Goal: Browse casually: Explore the website without a specific task or goal

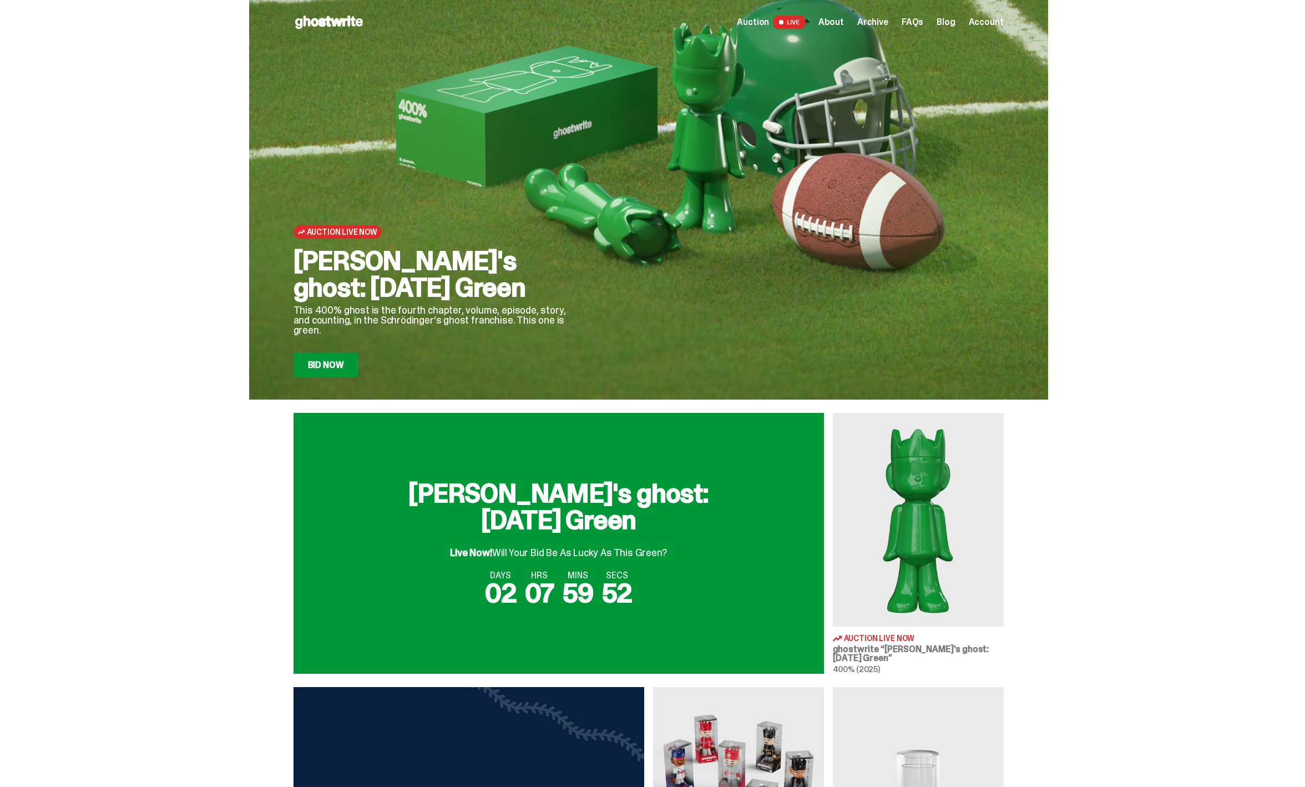
click at [358, 355] on link "Bid Now" at bounding box center [326, 365] width 65 height 24
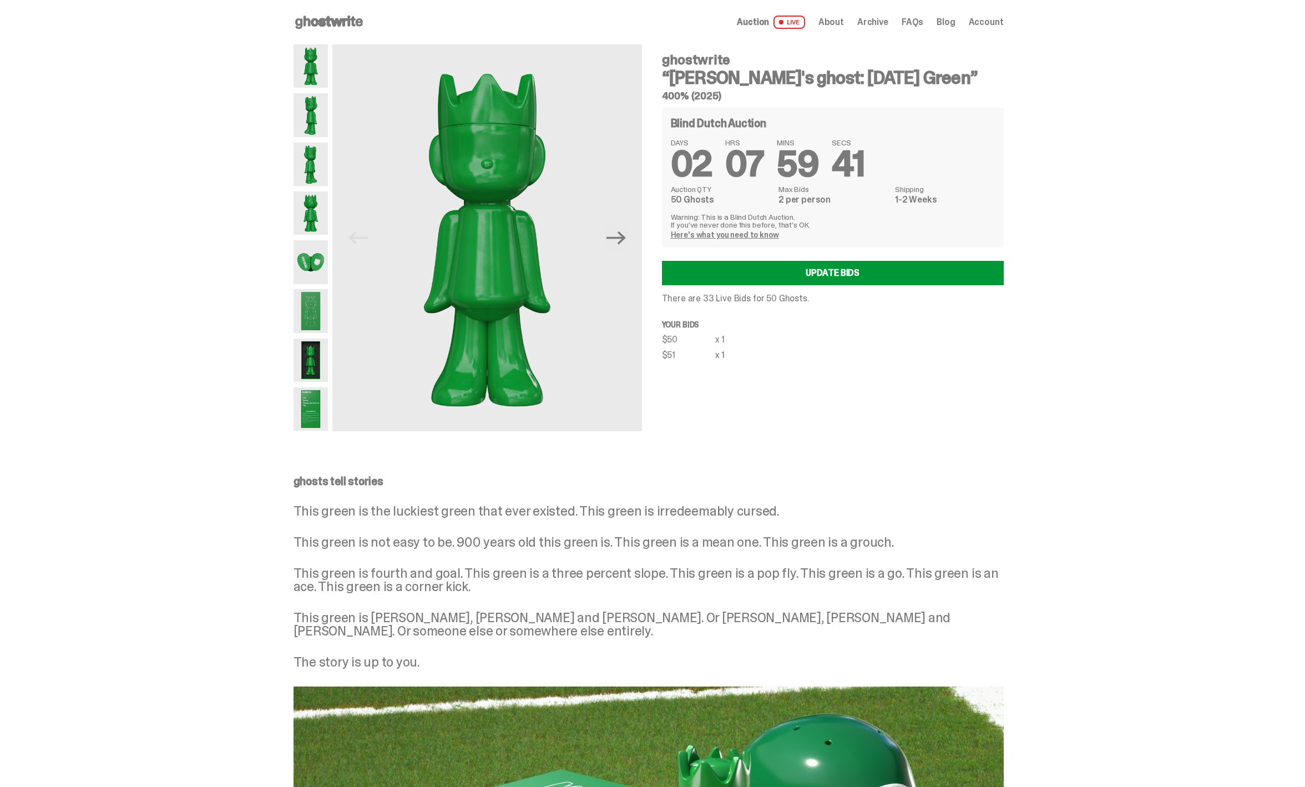
click at [888, 18] on span "Archive" at bounding box center [872, 22] width 31 height 9
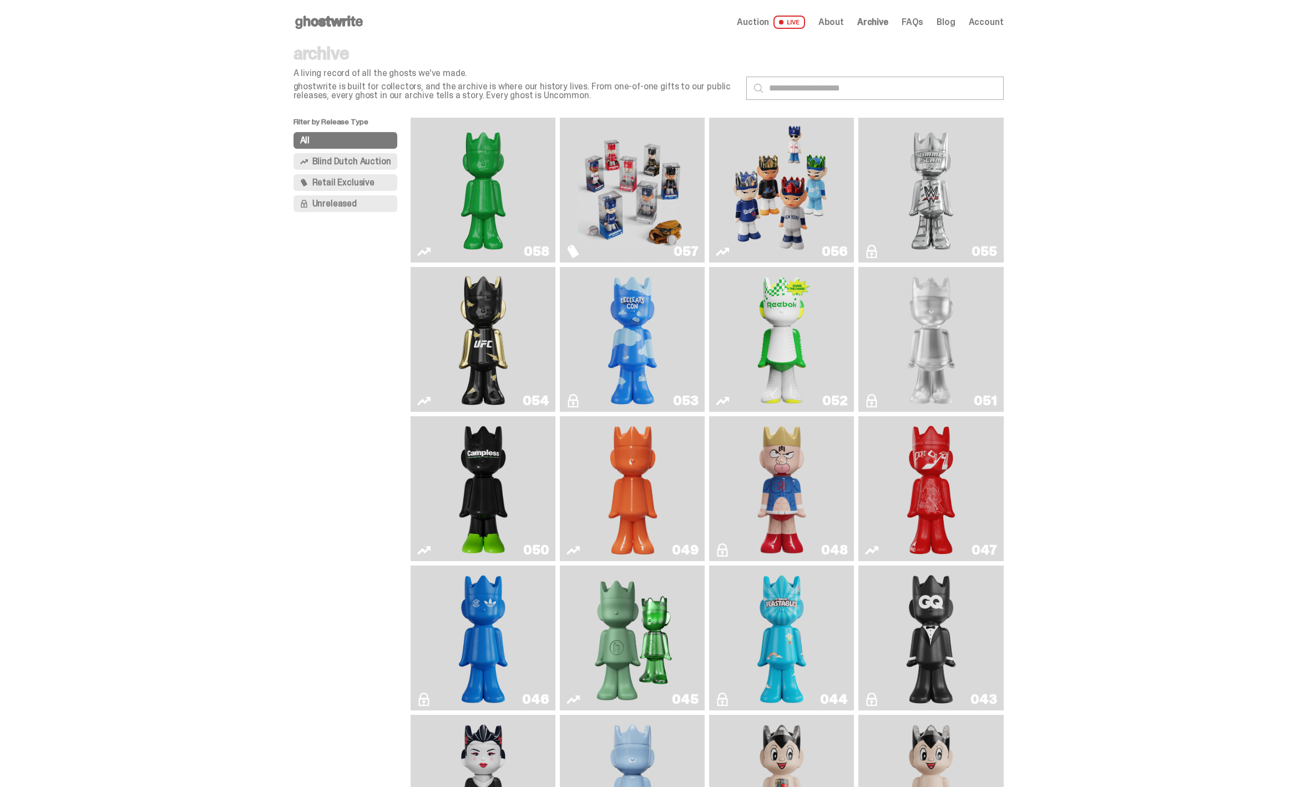
click at [635, 475] on img "Schrödinger's ghost: Orange Vibe" at bounding box center [632, 489] width 59 height 136
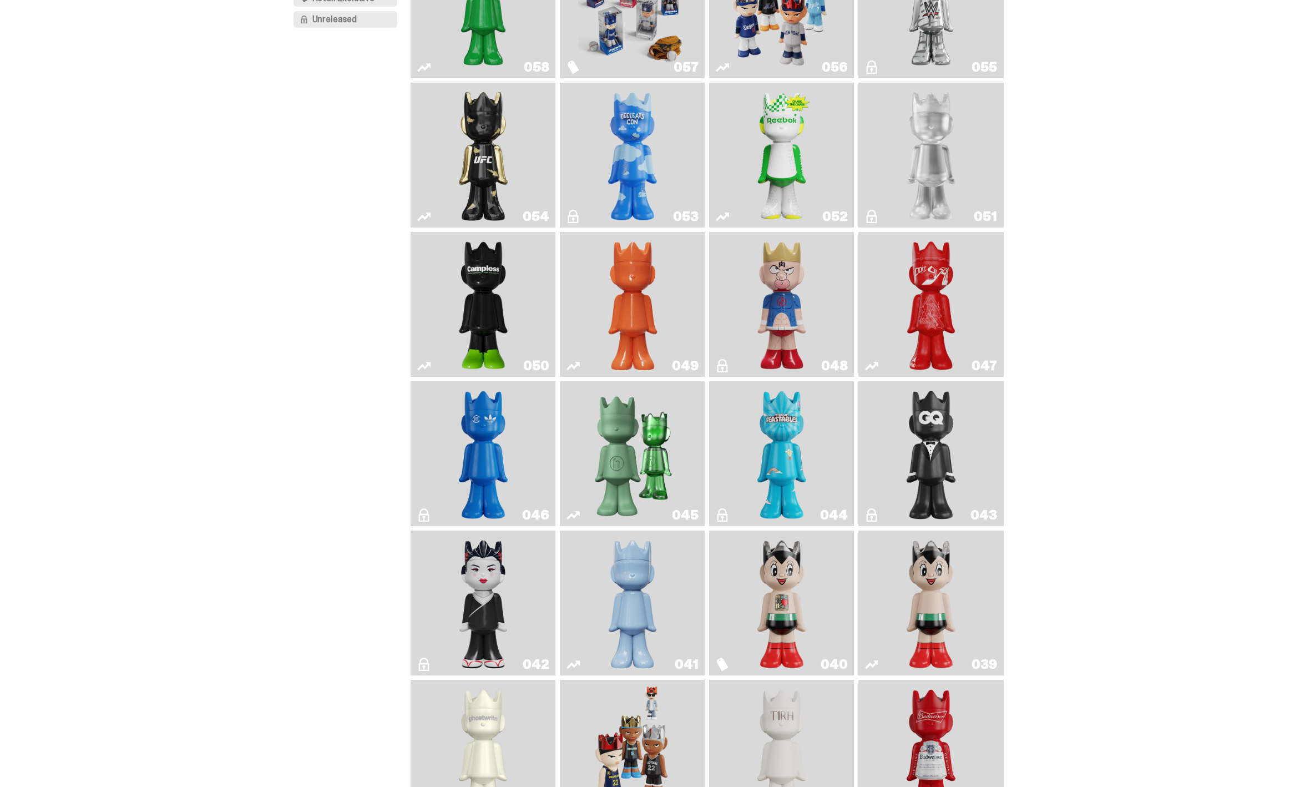
scroll to position [229, 0]
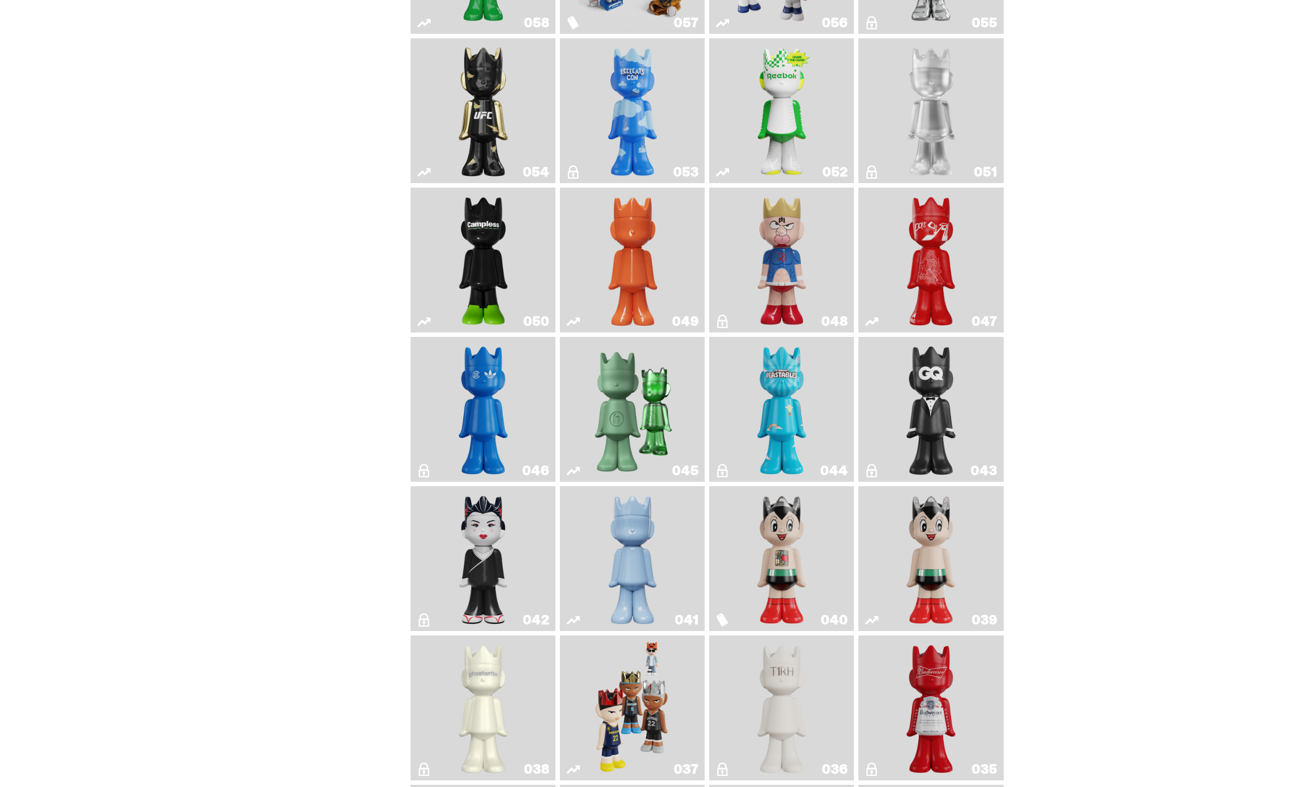
click at [602, 544] on link "041" at bounding box center [633, 559] width 132 height 136
